Goal: Task Accomplishment & Management: Use online tool/utility

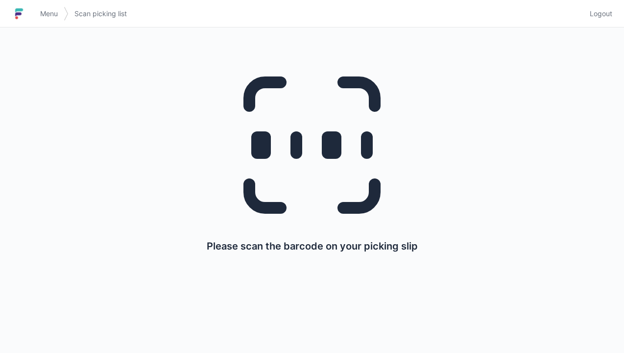
click at [601, 12] on span "Logout" at bounding box center [601, 14] width 23 height 10
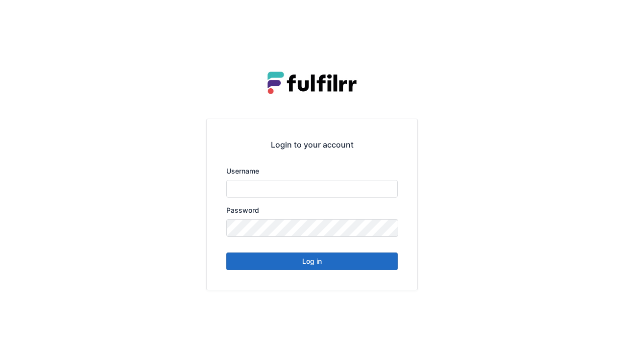
type input "******"
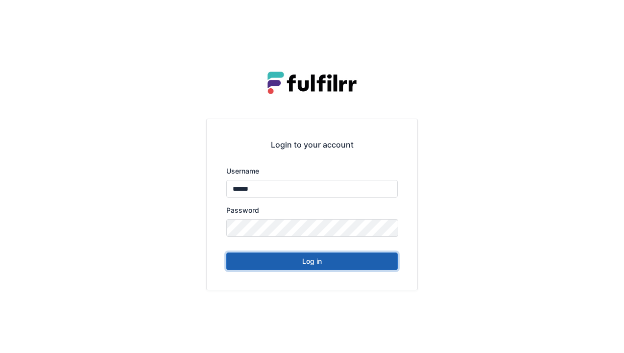
click at [341, 269] on button "Log in" at bounding box center [311, 261] width 171 height 18
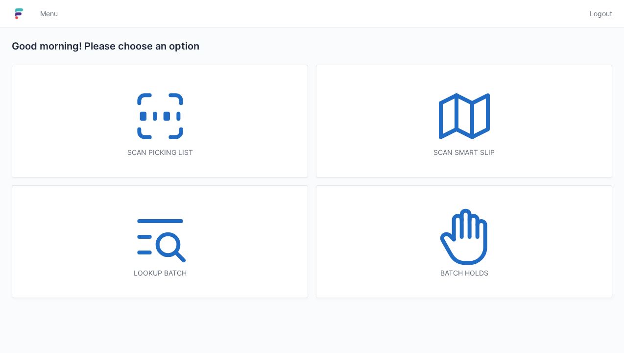
click at [201, 142] on div "Scan picking list" at bounding box center [159, 121] width 295 height 112
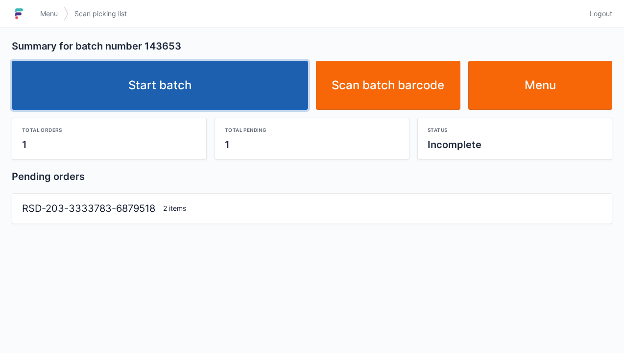
click at [249, 94] on link "Start batch" at bounding box center [160, 85] width 296 height 49
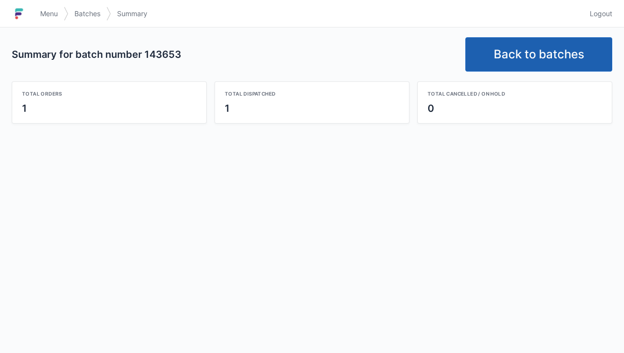
click at [553, 55] on link "Back to batches" at bounding box center [538, 54] width 147 height 34
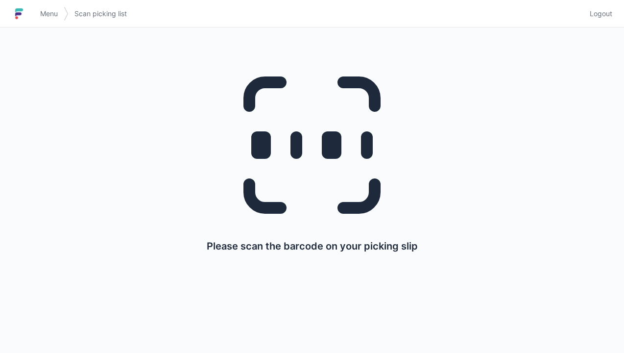
click at [603, 20] on link "Logout" at bounding box center [598, 14] width 28 height 18
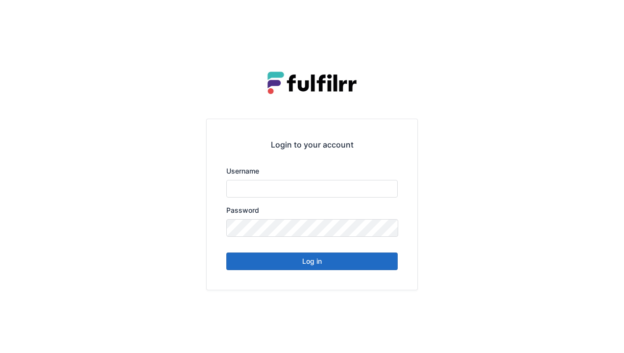
type input "******"
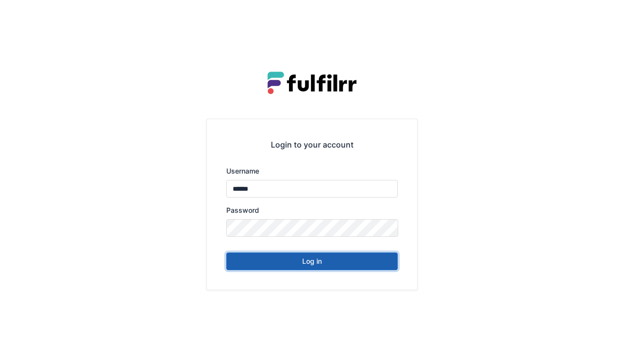
click at [373, 264] on button "Log in" at bounding box center [311, 261] width 171 height 18
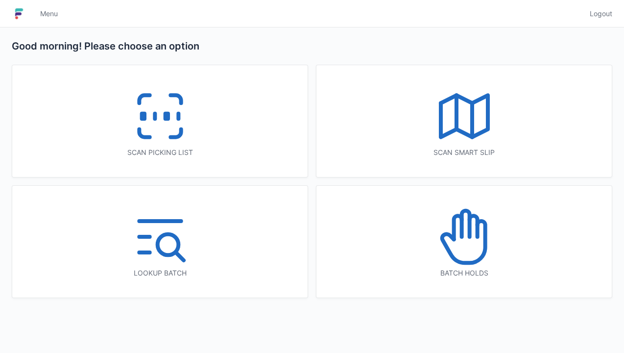
click at [198, 136] on div "Scan picking list" at bounding box center [159, 121] width 295 height 112
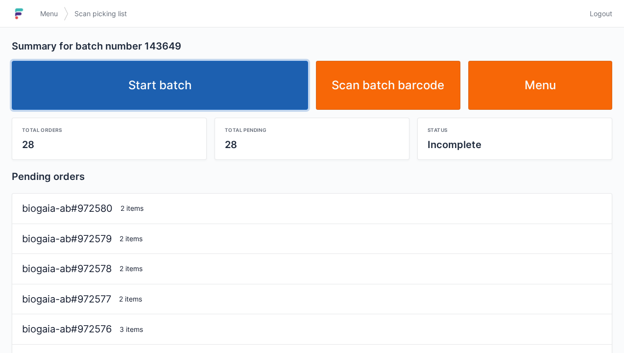
click at [250, 86] on link "Start batch" at bounding box center [160, 85] width 296 height 49
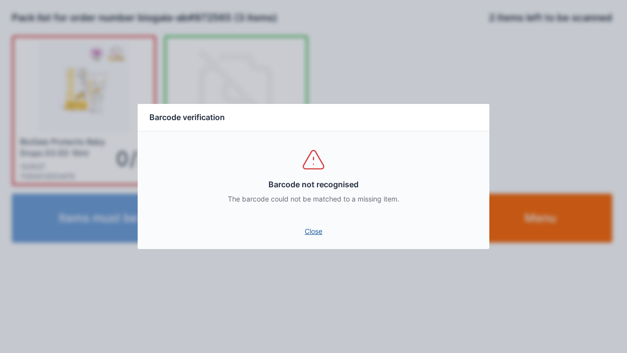
click at [310, 232] on link "Close" at bounding box center [313, 231] width 336 height 18
